Goal: Transaction & Acquisition: Purchase product/service

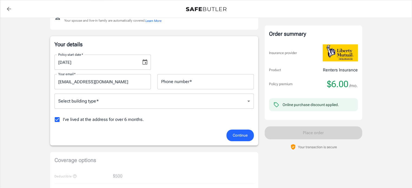
scroll to position [72, 0]
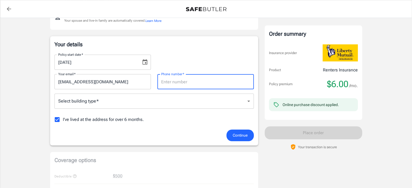
click at [190, 81] on input "Phone number   *" at bounding box center [205, 81] width 96 height 15
type input "2084216379"
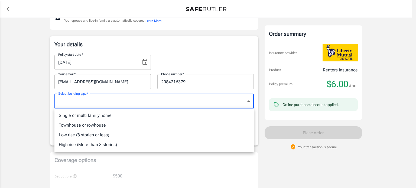
click at [210, 103] on body "Policy premium $ 6.00 /mo Liberty Mutual Renters Insurance 99 S 600 E 18 PROVO …" at bounding box center [208, 184] width 416 height 512
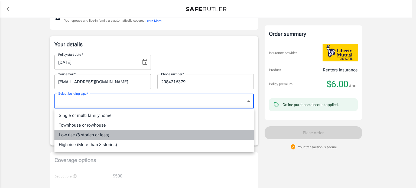
click at [102, 133] on li "Low rise (8 stories or less)" at bounding box center [153, 135] width 199 height 10
type input "lowrise"
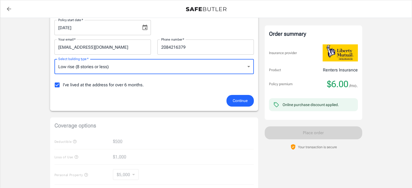
scroll to position [44, 0]
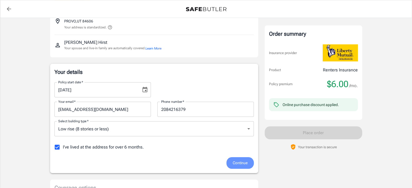
click at [235, 162] on span "Continue" at bounding box center [240, 163] width 15 height 7
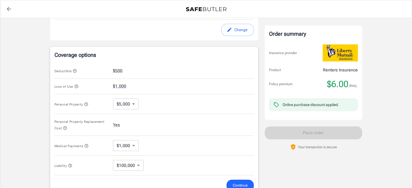
scroll to position [208, 0]
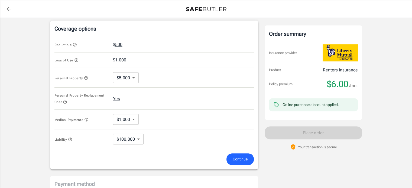
click at [119, 43] on button "$500" at bounding box center [117, 44] width 9 height 7
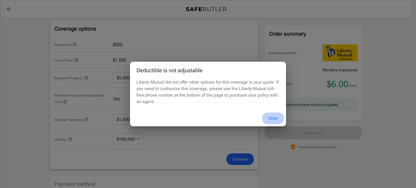
click at [274, 119] on button "Close" at bounding box center [273, 119] width 22 height 12
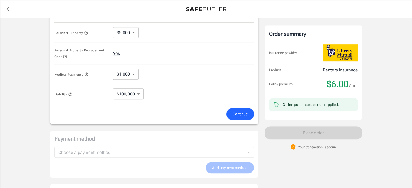
scroll to position [269, 0]
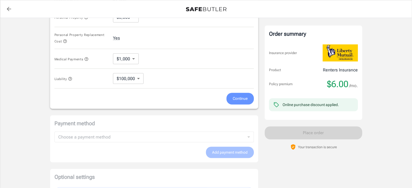
click at [250, 99] on button "Continue" at bounding box center [239, 99] width 27 height 12
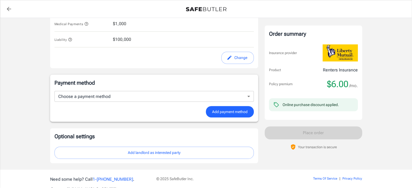
scroll to position [298, 0]
click at [241, 110] on span "Add payment method" at bounding box center [229, 111] width 35 height 7
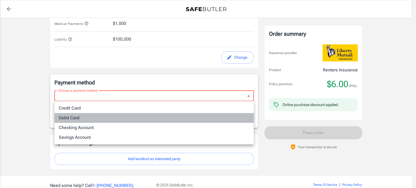
click at [105, 116] on li "Debit Card" at bounding box center [153, 118] width 199 height 10
type input "debit"
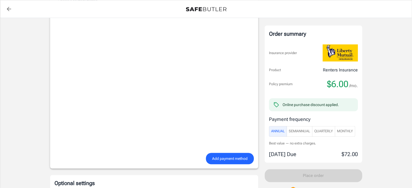
scroll to position [391, 0]
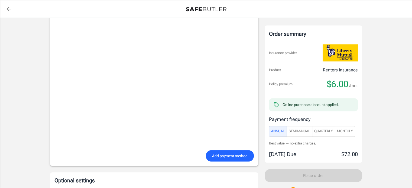
click at [343, 130] on span "Monthly" at bounding box center [345, 131] width 16 height 6
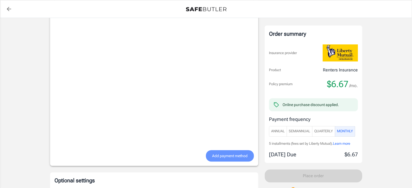
click at [229, 154] on span "Add payment method" at bounding box center [229, 156] width 35 height 7
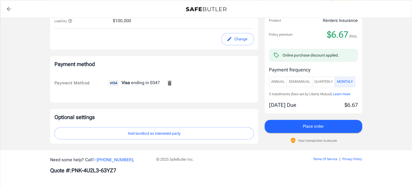
scroll to position [316, 0]
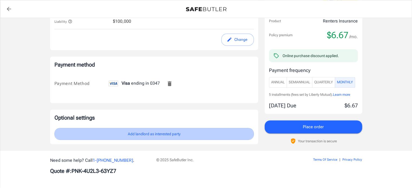
click at [177, 136] on button "Add landlord as interested party" at bounding box center [153, 134] width 199 height 12
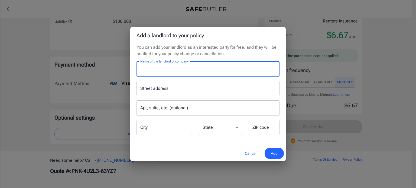
click at [167, 66] on input "Name of the landlord or company" at bounding box center [208, 68] width 143 height 15
type input "[PERSON_NAME]"
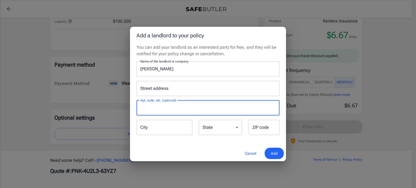
click at [198, 109] on input "Apt, suite, etc. (optional)" at bounding box center [208, 107] width 143 height 15
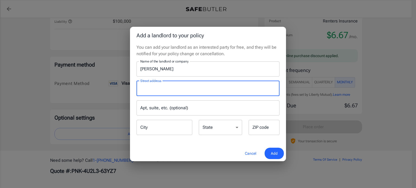
click at [168, 91] on input "Street address" at bounding box center [208, 88] width 138 height 10
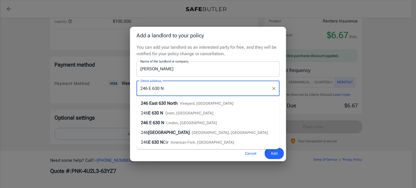
click at [177, 103] on span "East 630 North" at bounding box center [163, 103] width 28 height 5
type input "[STREET_ADDRESS]"
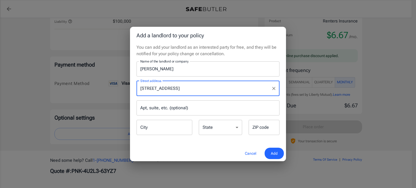
type input "Vineyard"
select select "UT"
type input "84058"
type input "[STREET_ADDRESS]"
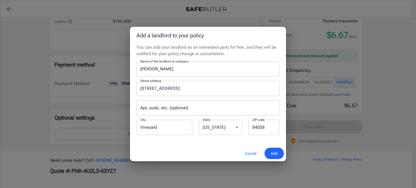
click at [268, 129] on input "84058" at bounding box center [264, 127] width 31 height 15
type input "84059"
click at [278, 155] on button "Add" at bounding box center [274, 154] width 19 height 12
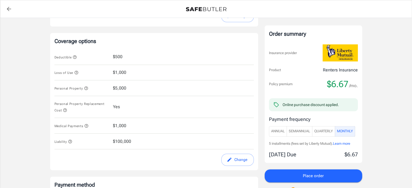
scroll to position [219, 0]
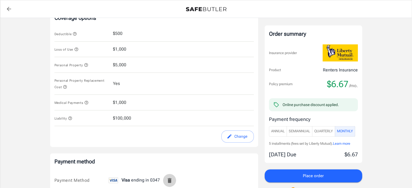
click at [169, 183] on icon "Remove this card" at bounding box center [169, 180] width 7 height 7
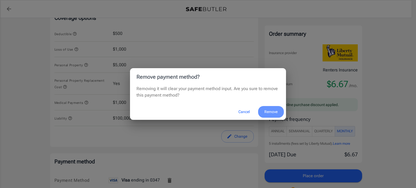
click at [263, 110] on button "Remove" at bounding box center [271, 112] width 26 height 12
